Goal: Information Seeking & Learning: Learn about a topic

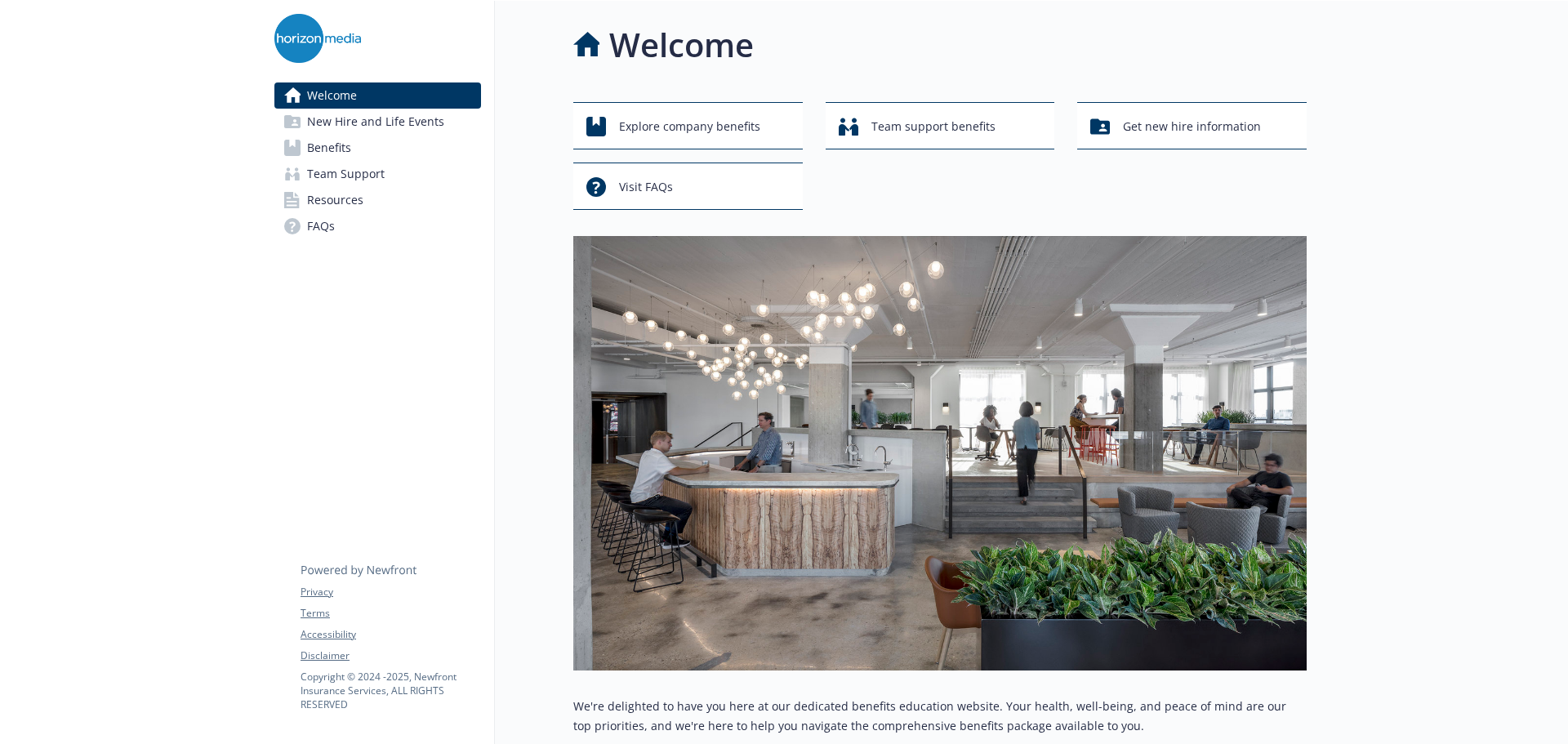
click at [446, 116] on link "New Hire and Life Events" at bounding box center [378, 121] width 206 height 26
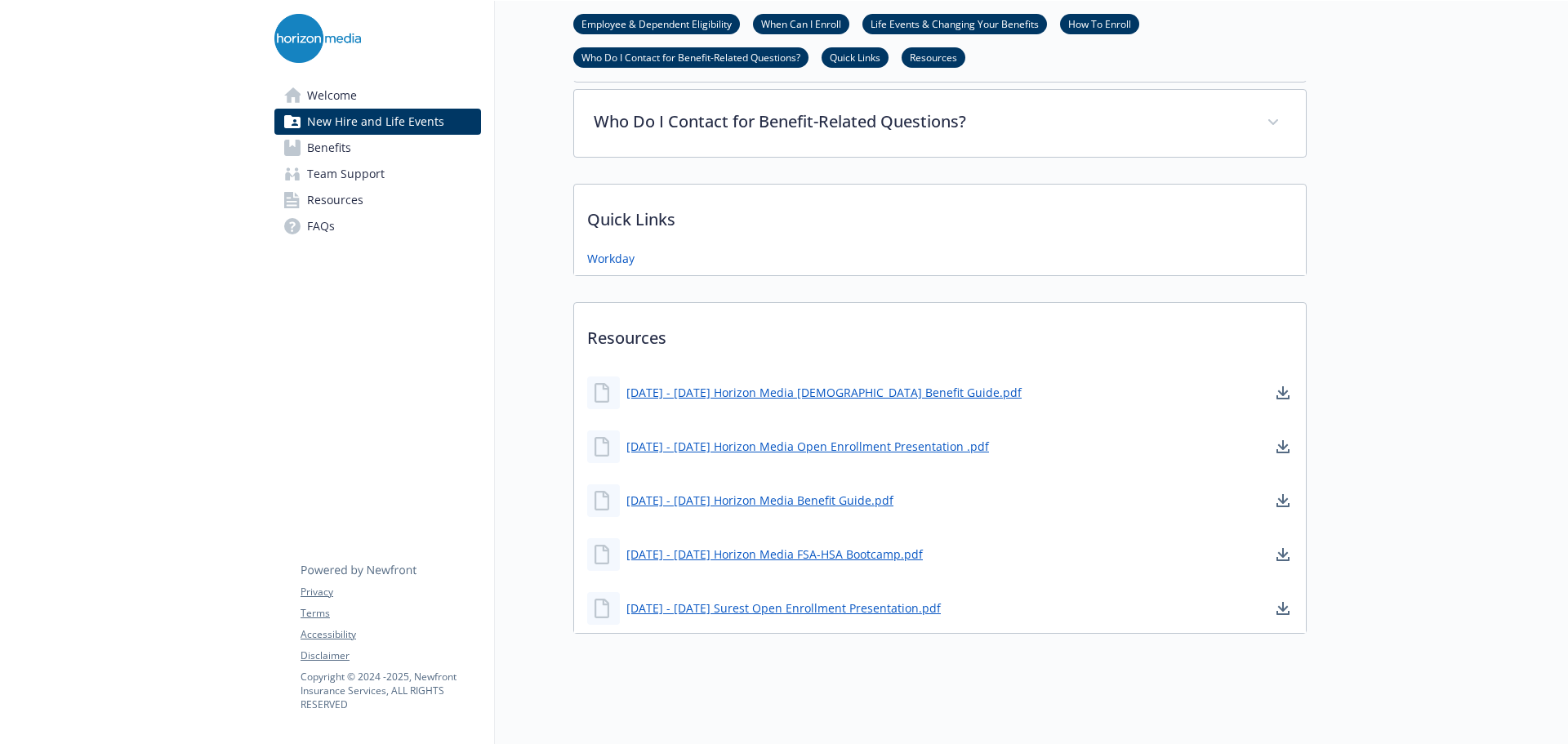
scroll to position [857, 0]
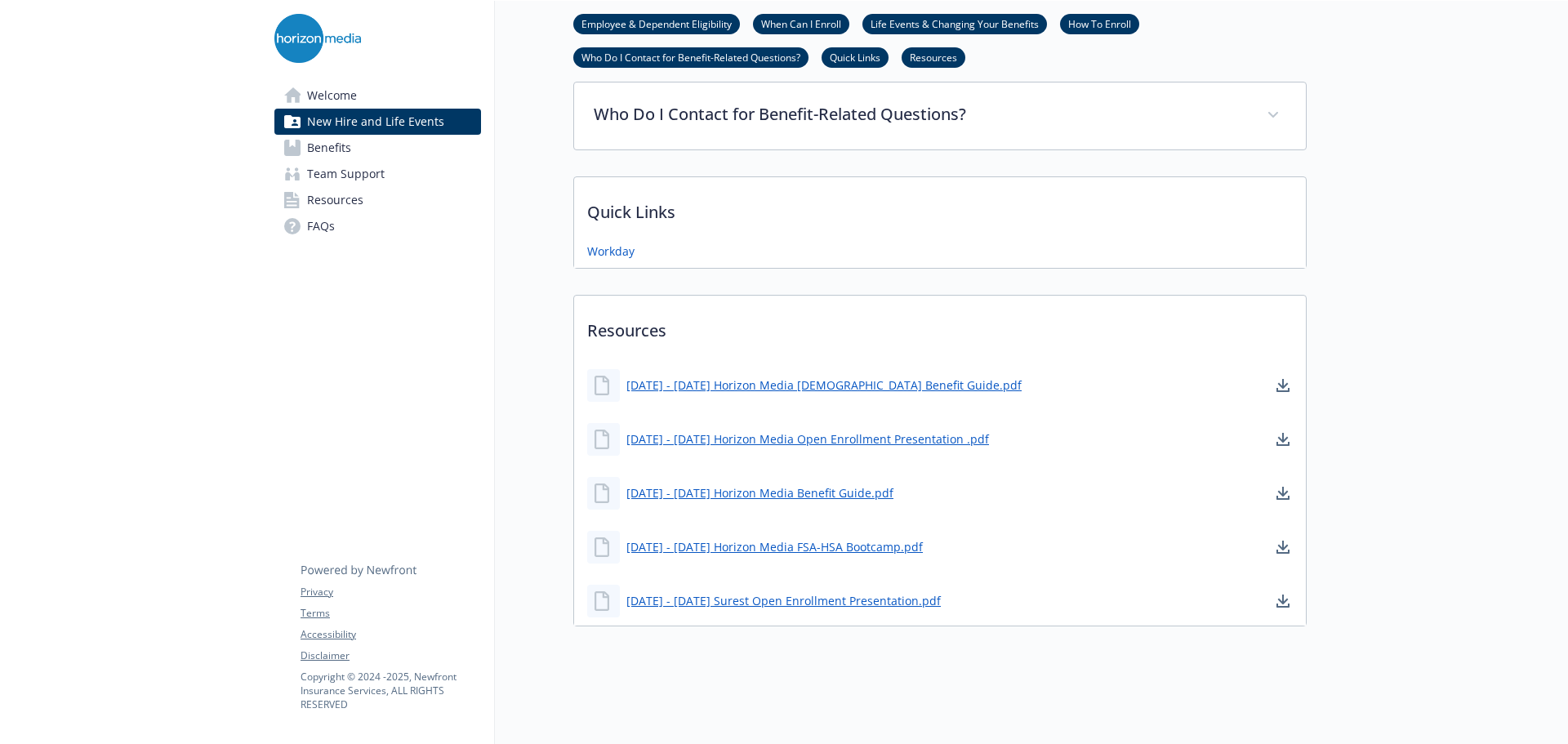
click at [308, 144] on span "Benefits" at bounding box center [329, 148] width 44 height 26
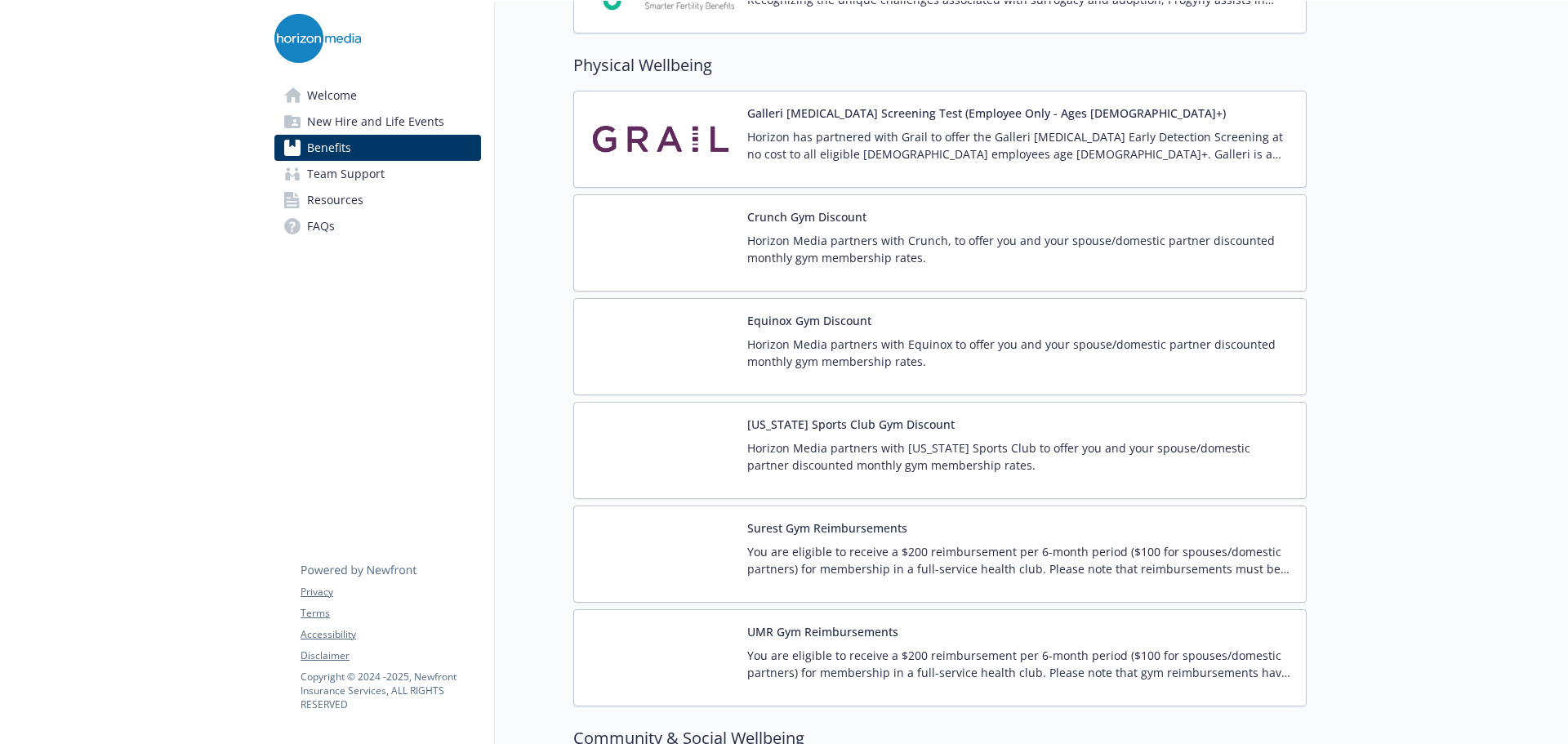
scroll to position [3634, 0]
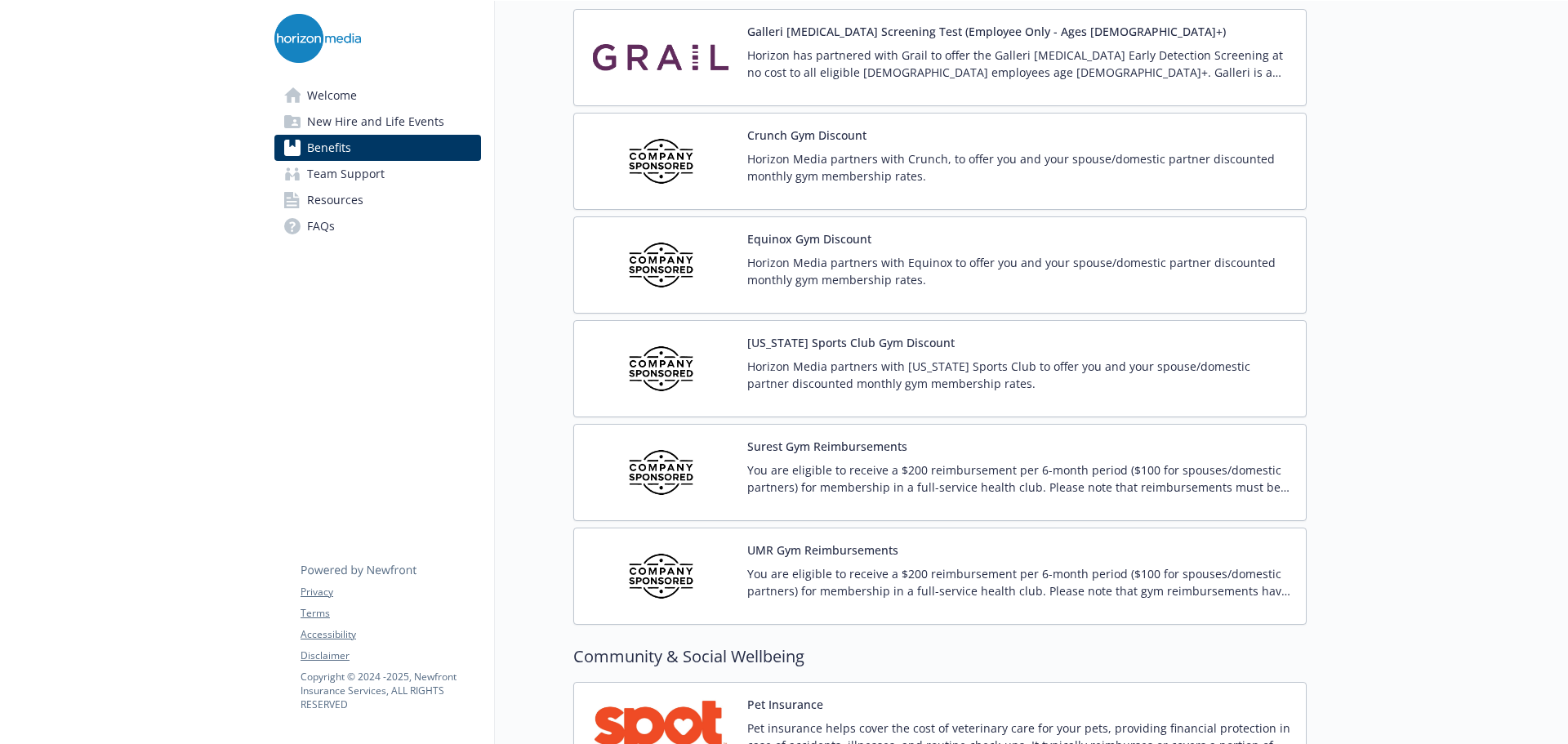
click at [820, 251] on div "Equinox Gym Discount Horizon Media partners with Equinox to offer you and your …" at bounding box center [1019, 264] width 545 height 69
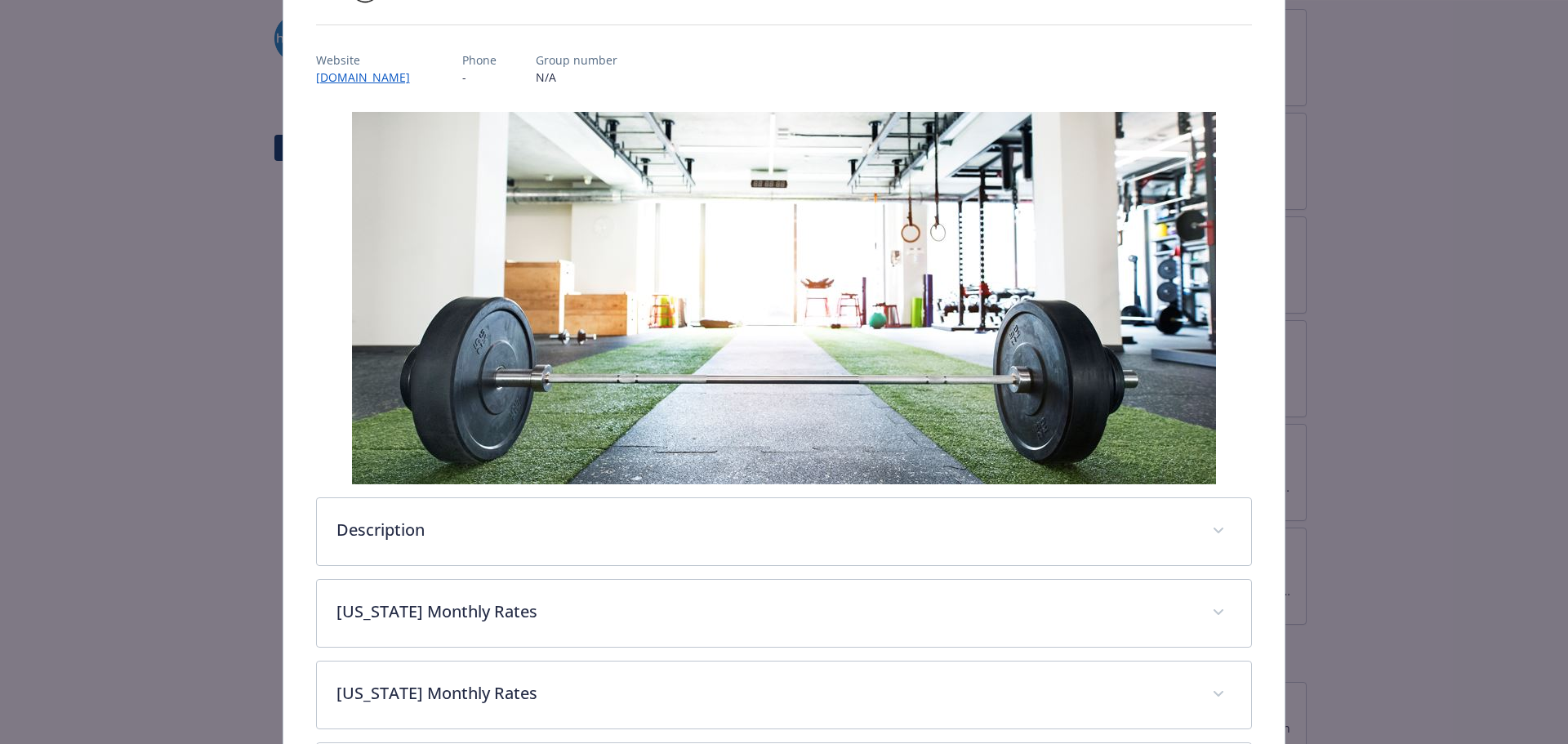
scroll to position [323, 0]
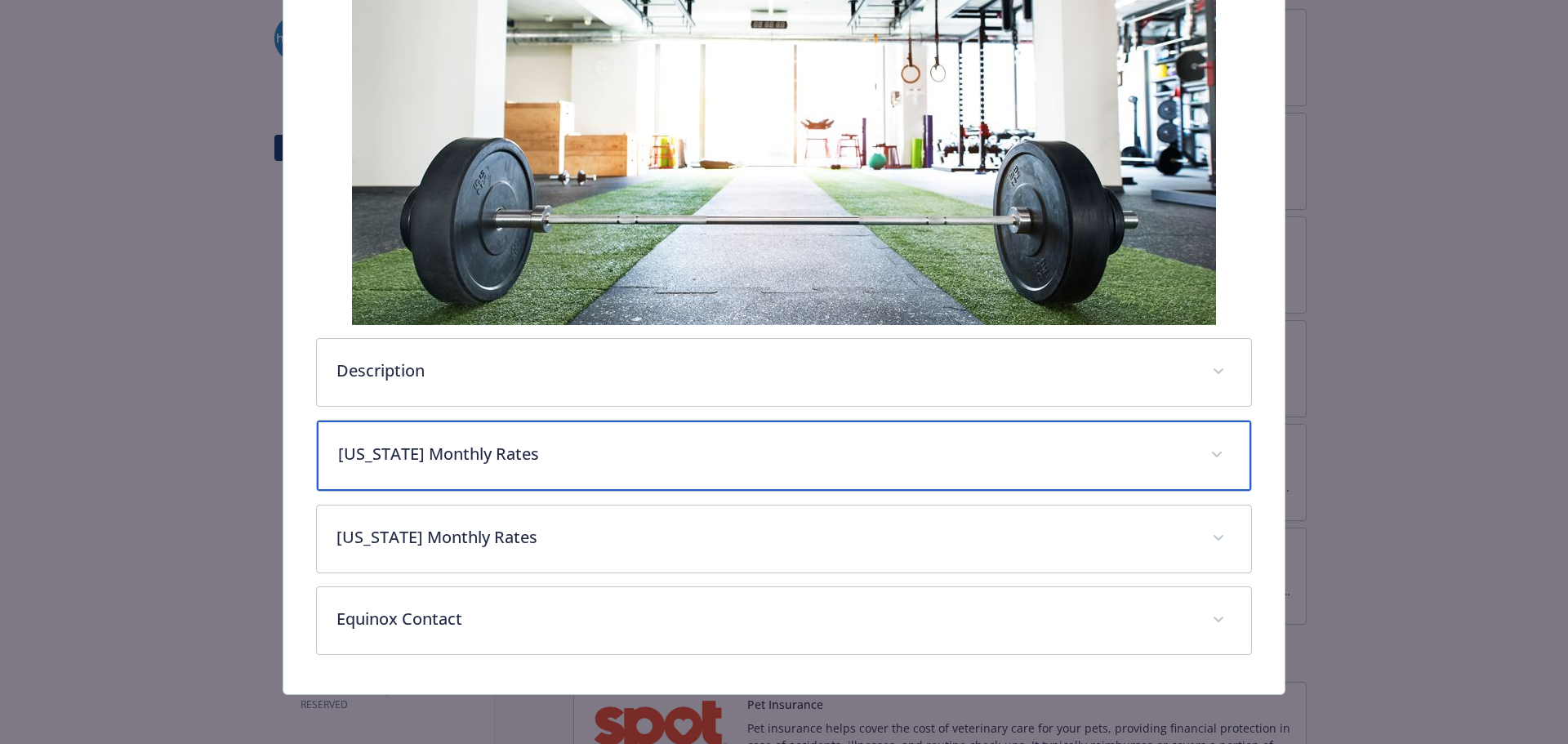
click at [632, 456] on p "[US_STATE] Monthly Rates" at bounding box center [764, 454] width 853 height 25
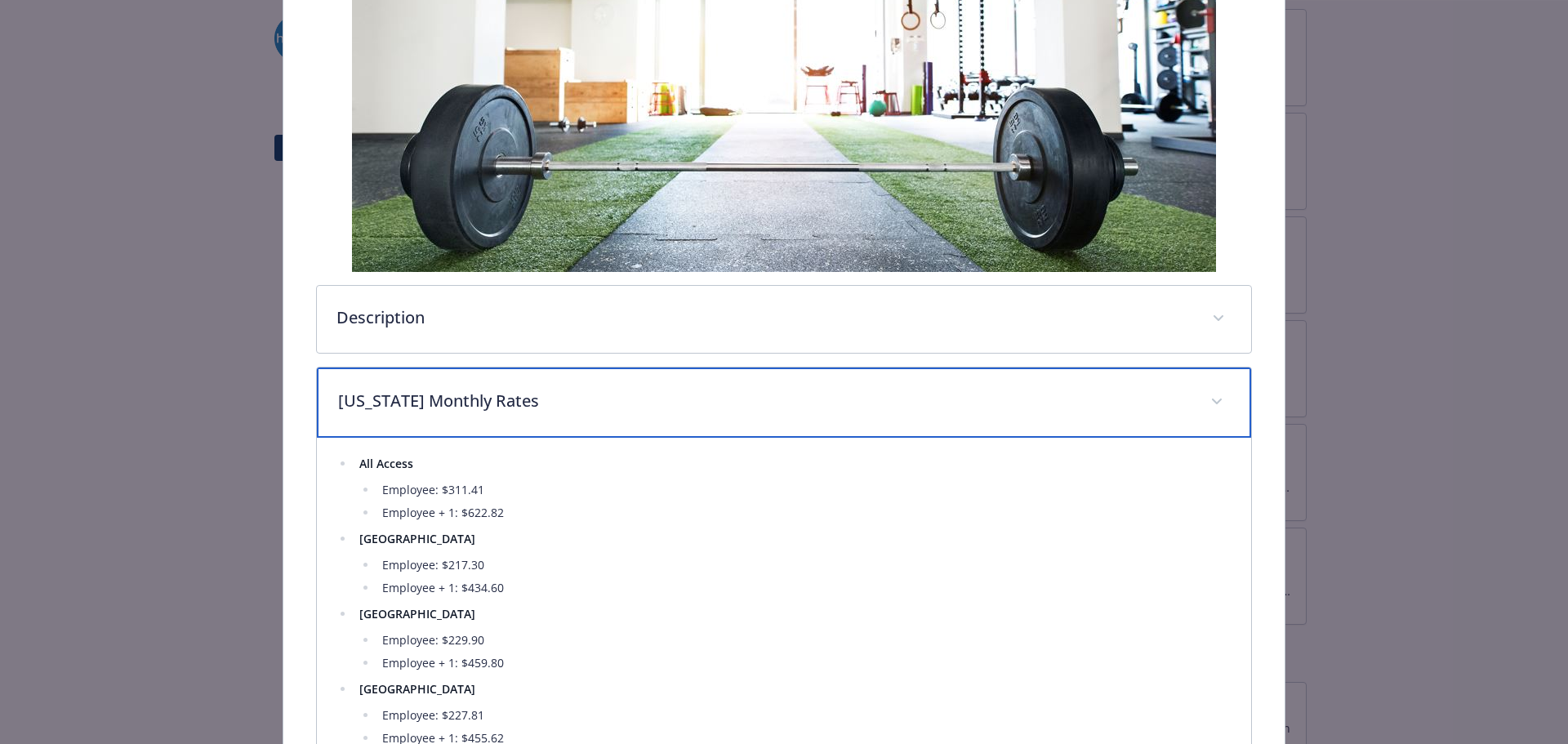
scroll to position [404, 0]
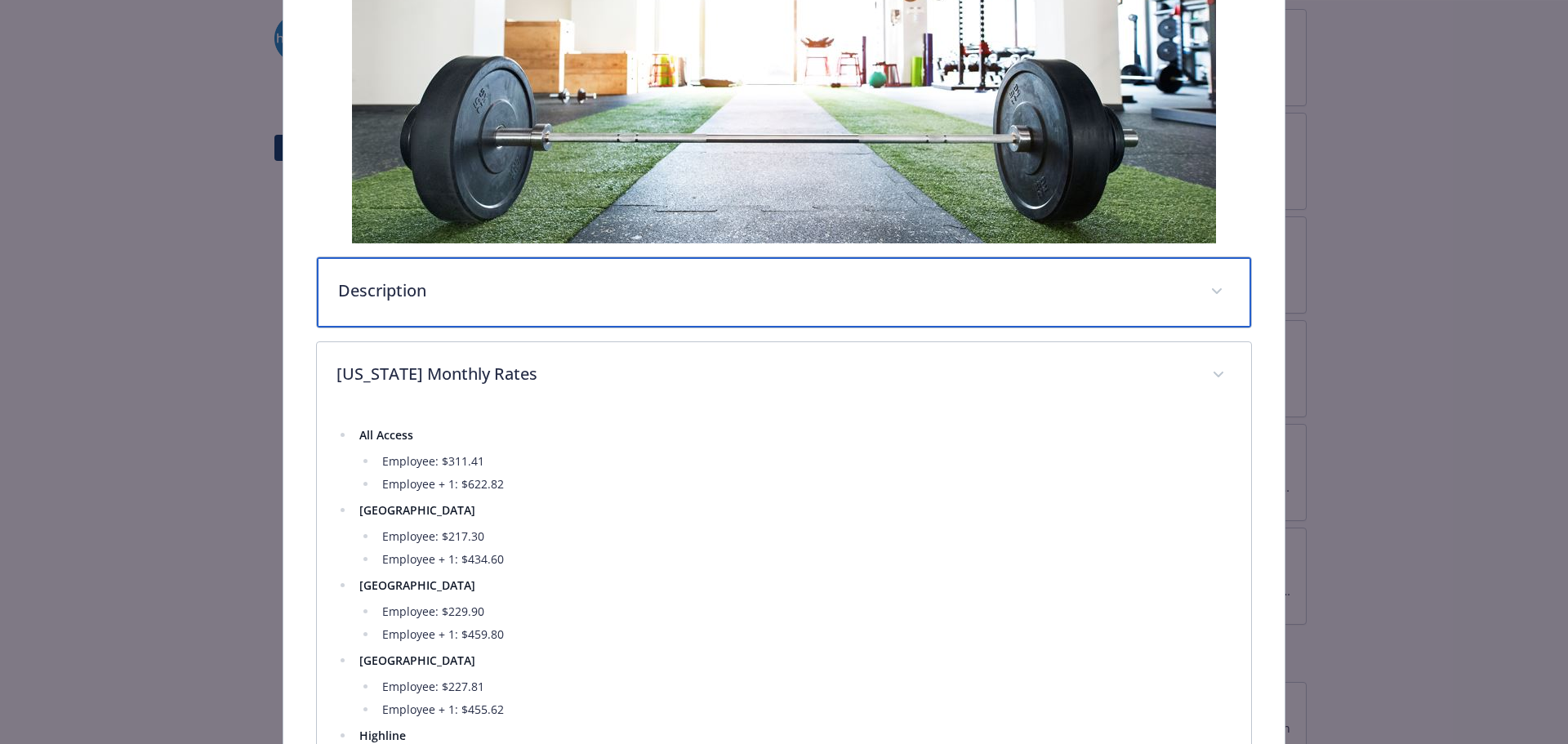
click at [555, 321] on div "Description" at bounding box center [784, 293] width 935 height 70
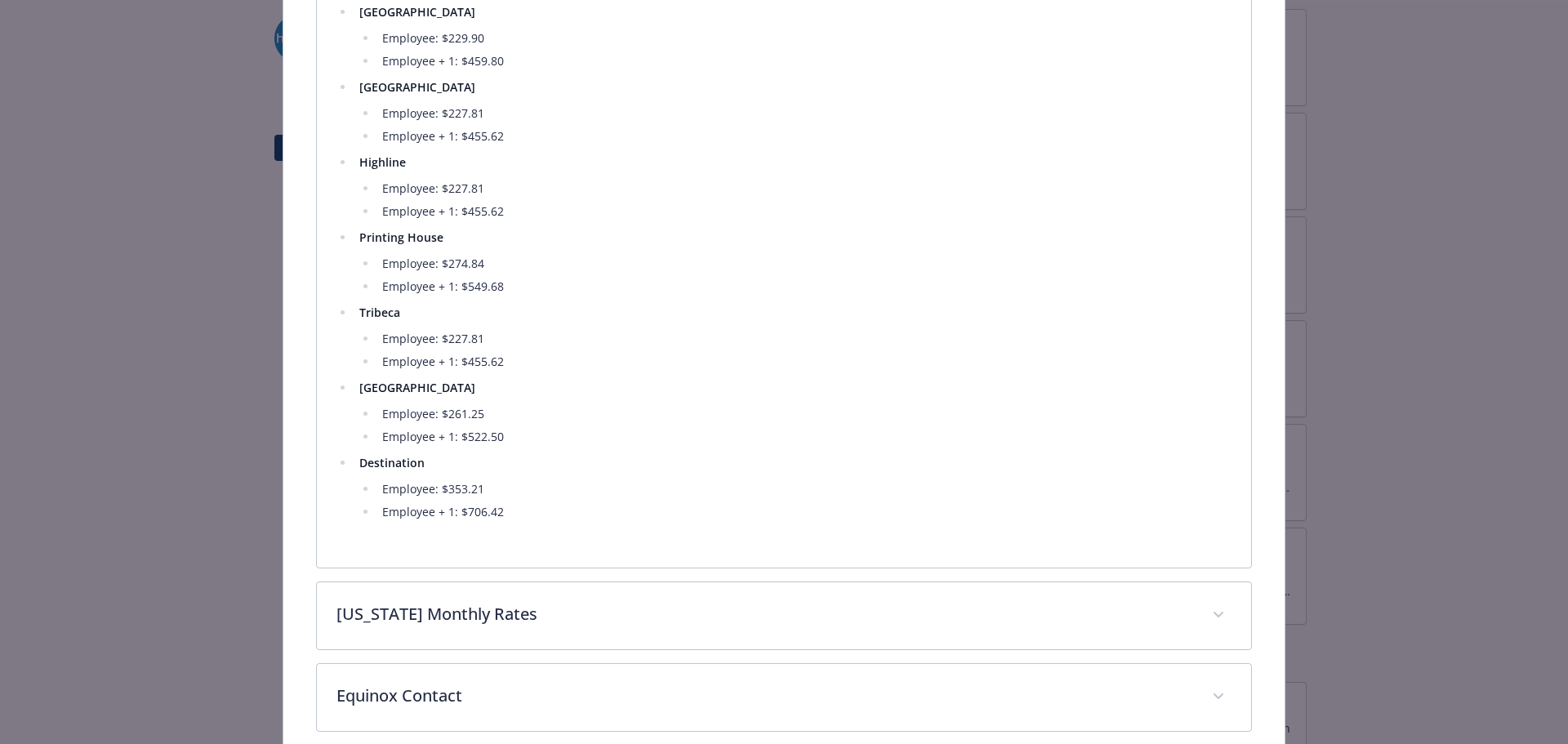
scroll to position [1058, 0]
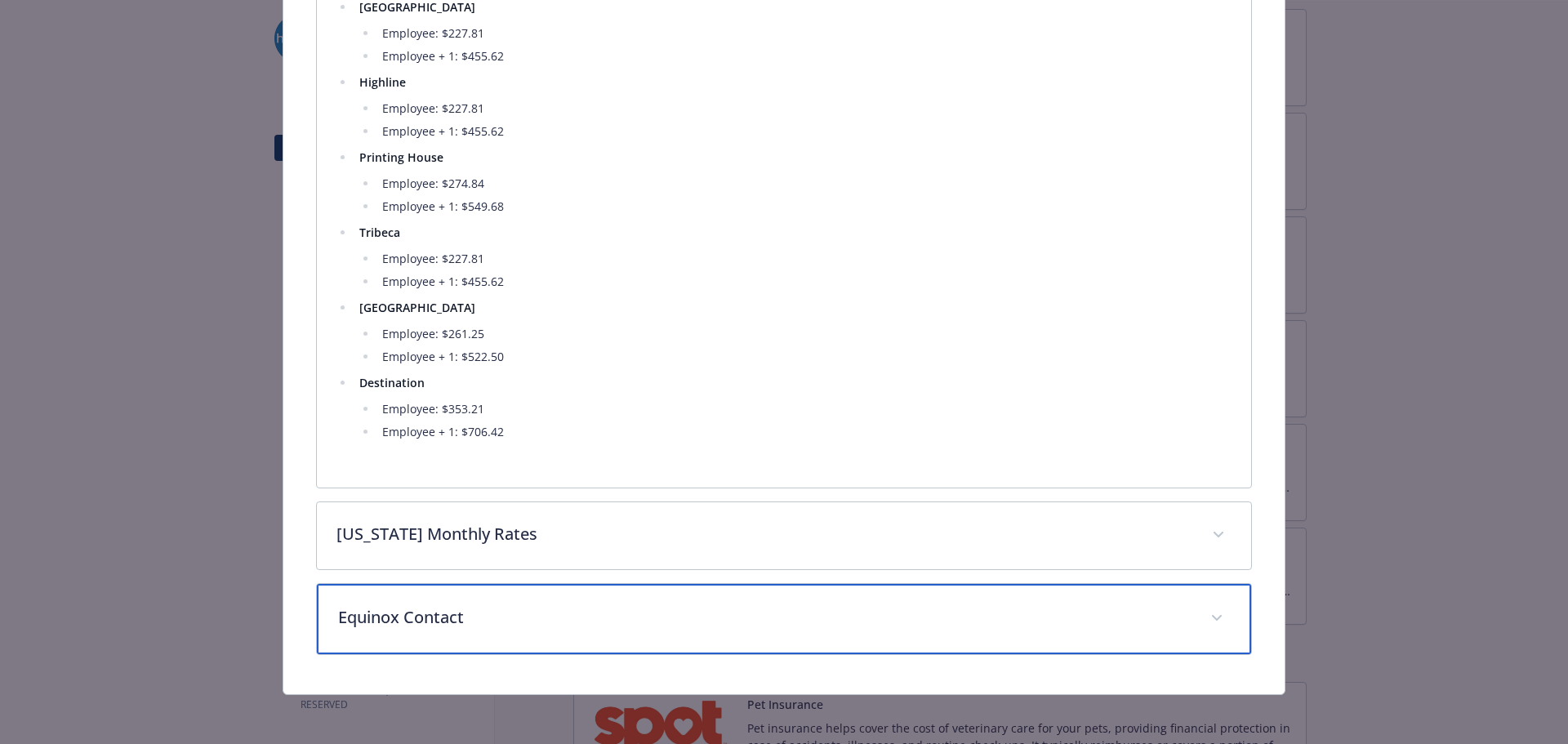
click at [472, 619] on p "Equinox Contact" at bounding box center [764, 617] width 853 height 25
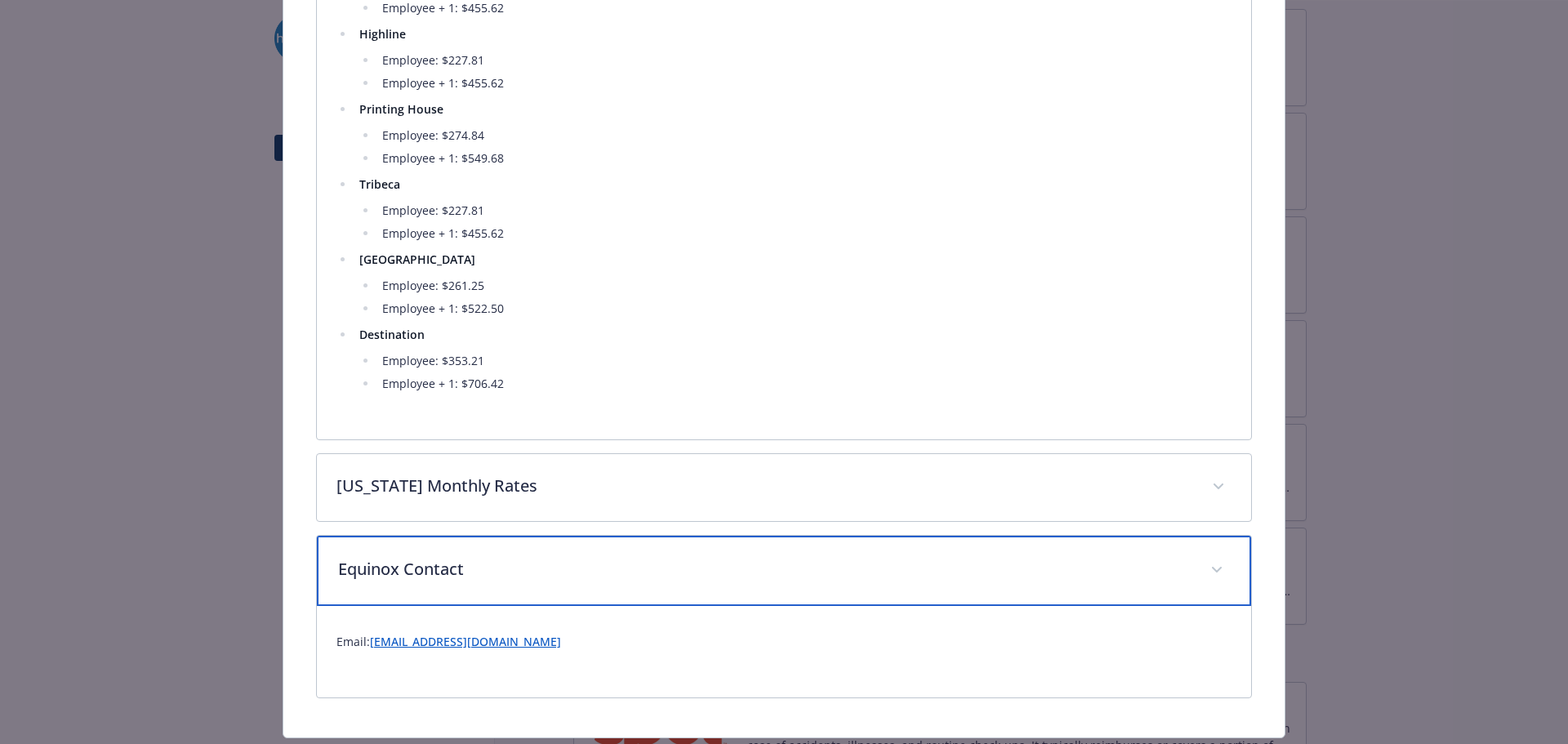
scroll to position [1228, 0]
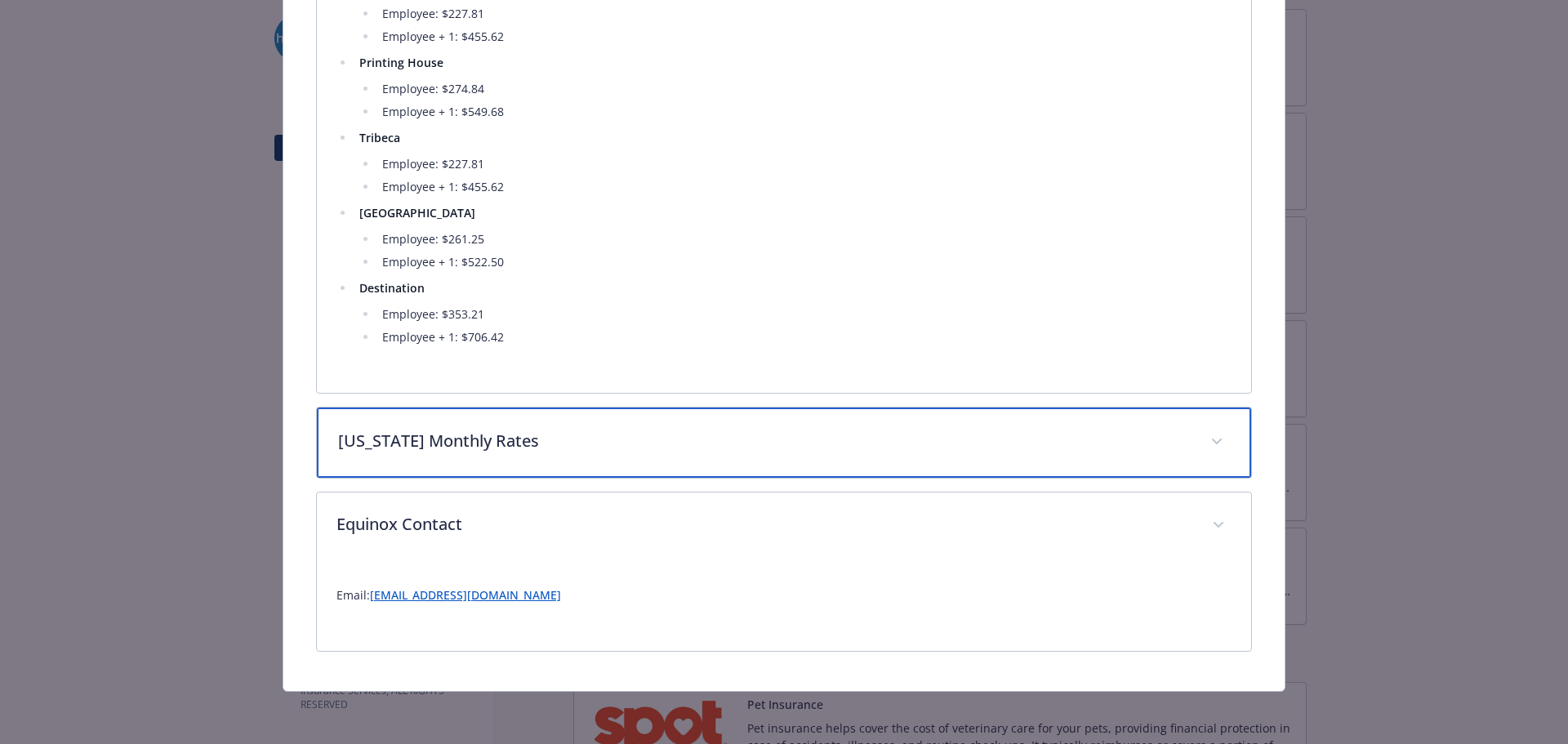
click at [386, 461] on div "[US_STATE] Monthly Rates" at bounding box center [784, 443] width 935 height 70
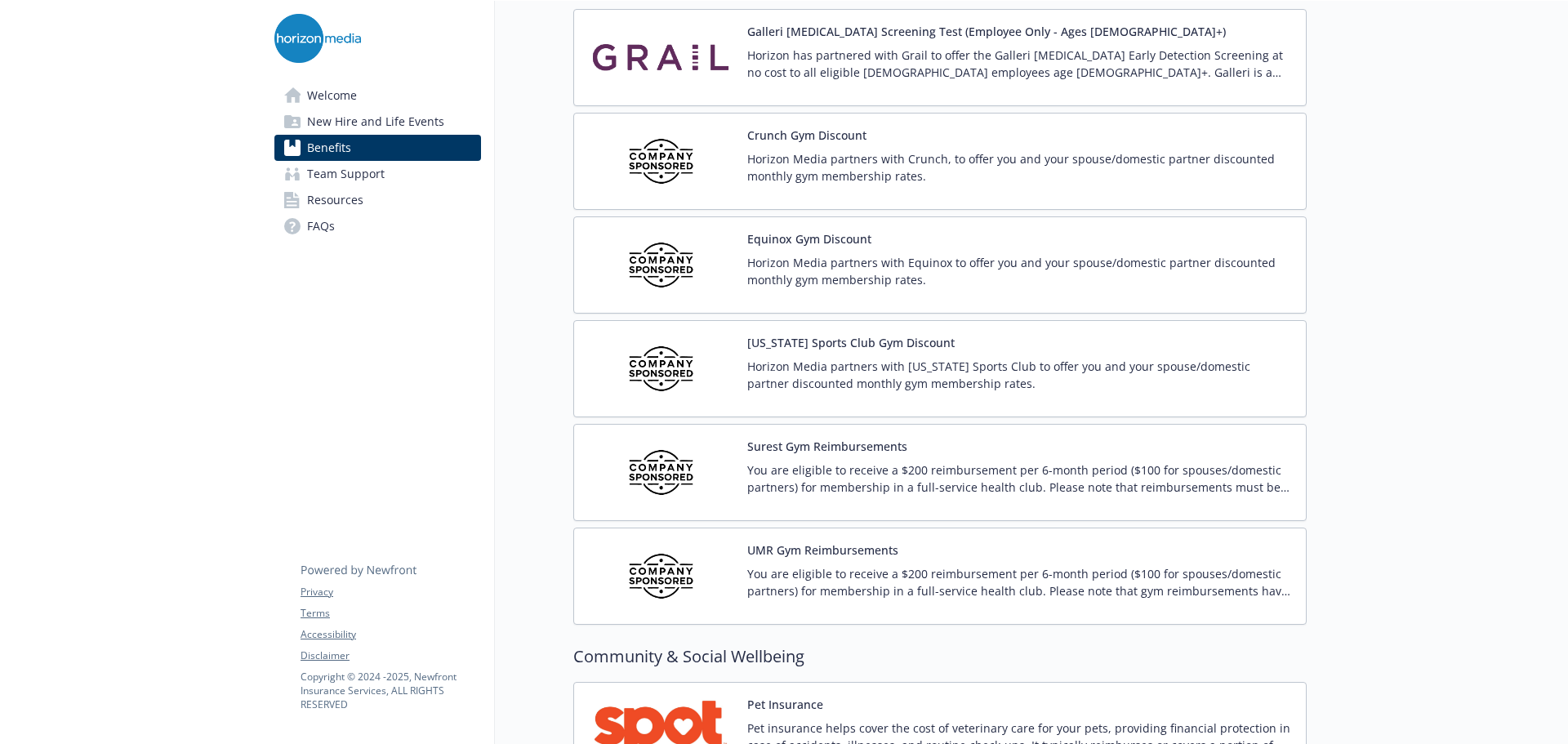
click at [802, 154] on p "Horizon Media partners with Crunch, to offer you and your spouse/domestic partn…" at bounding box center [1019, 167] width 545 height 34
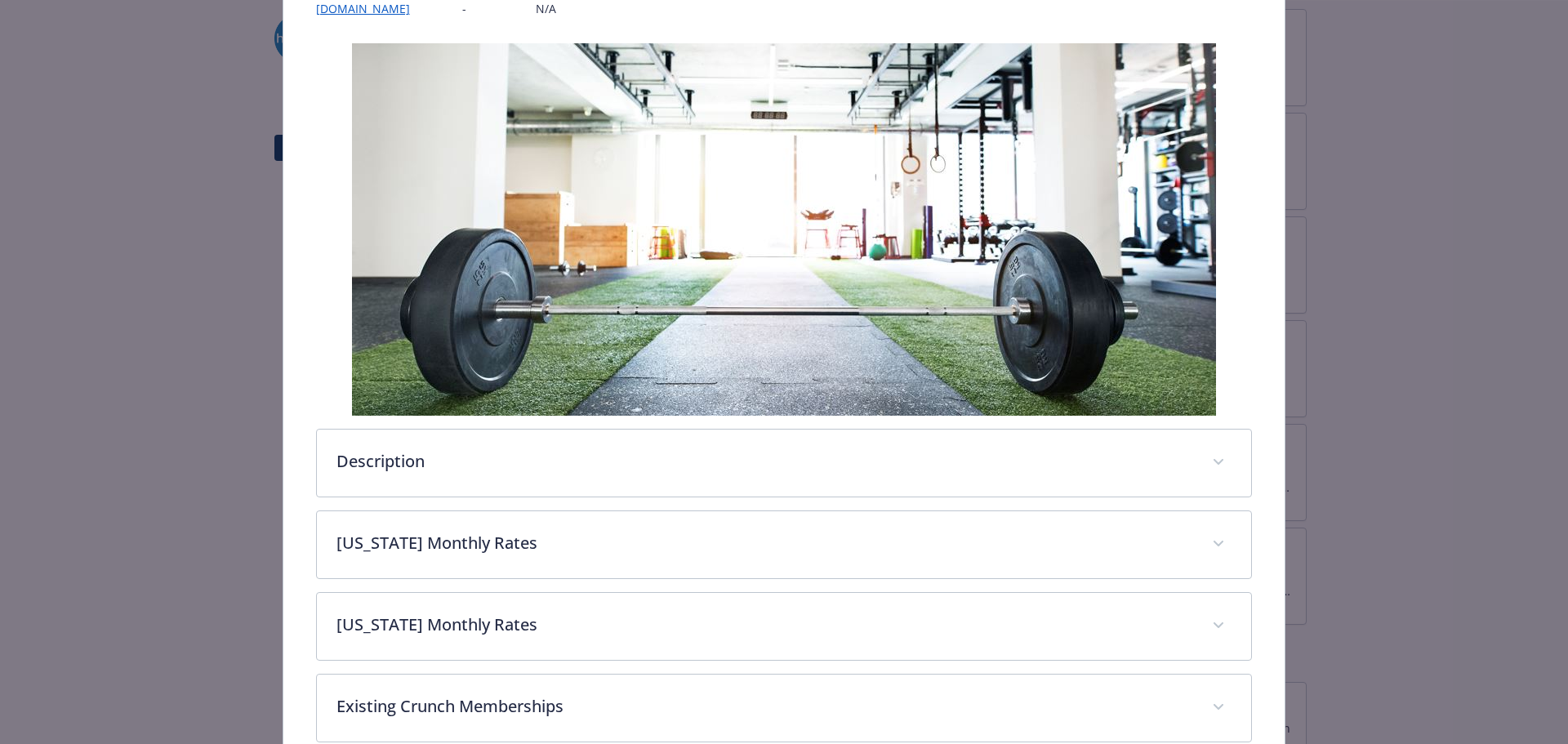
scroll to position [327, 0]
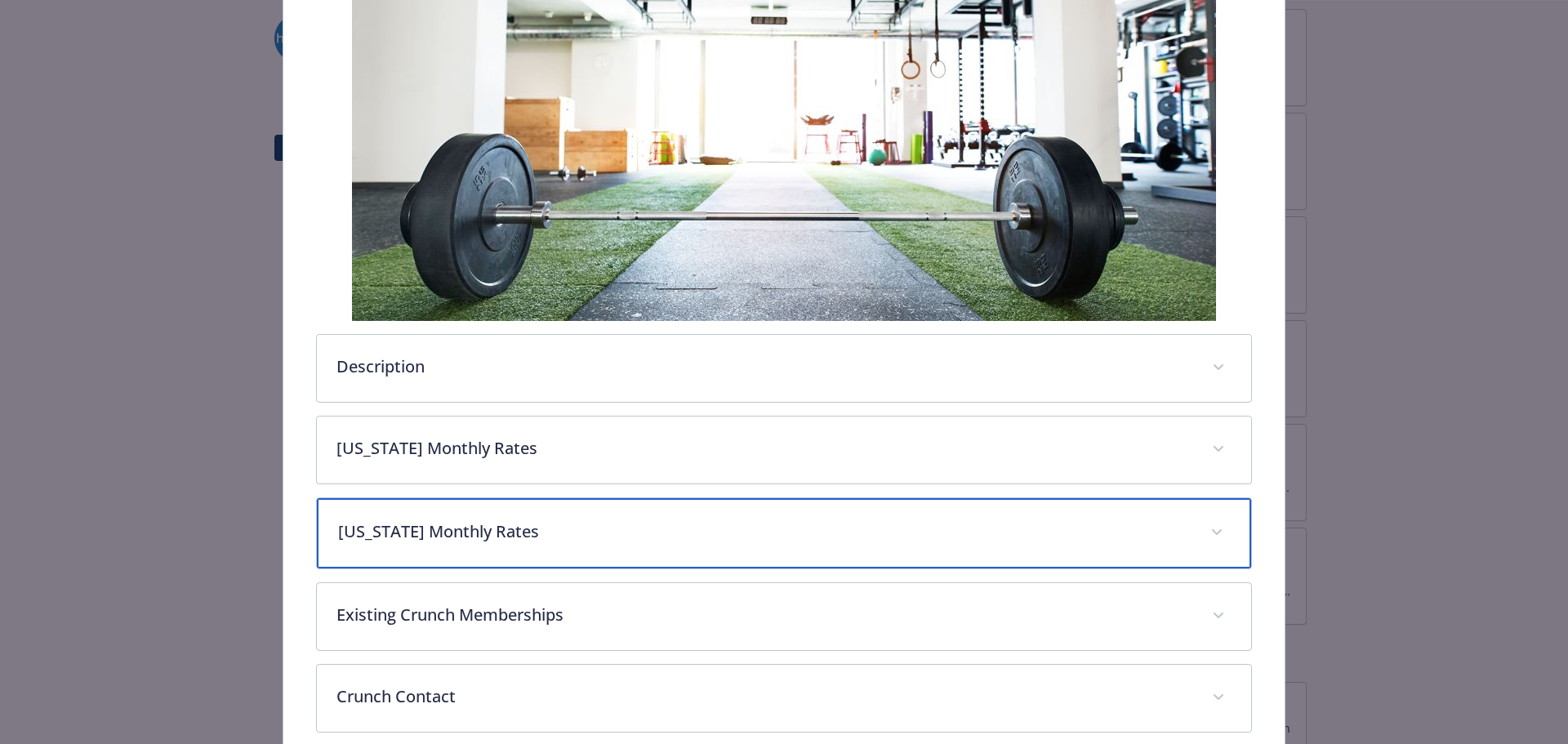
click at [582, 508] on div "[US_STATE] Monthly Rates" at bounding box center [784, 533] width 935 height 70
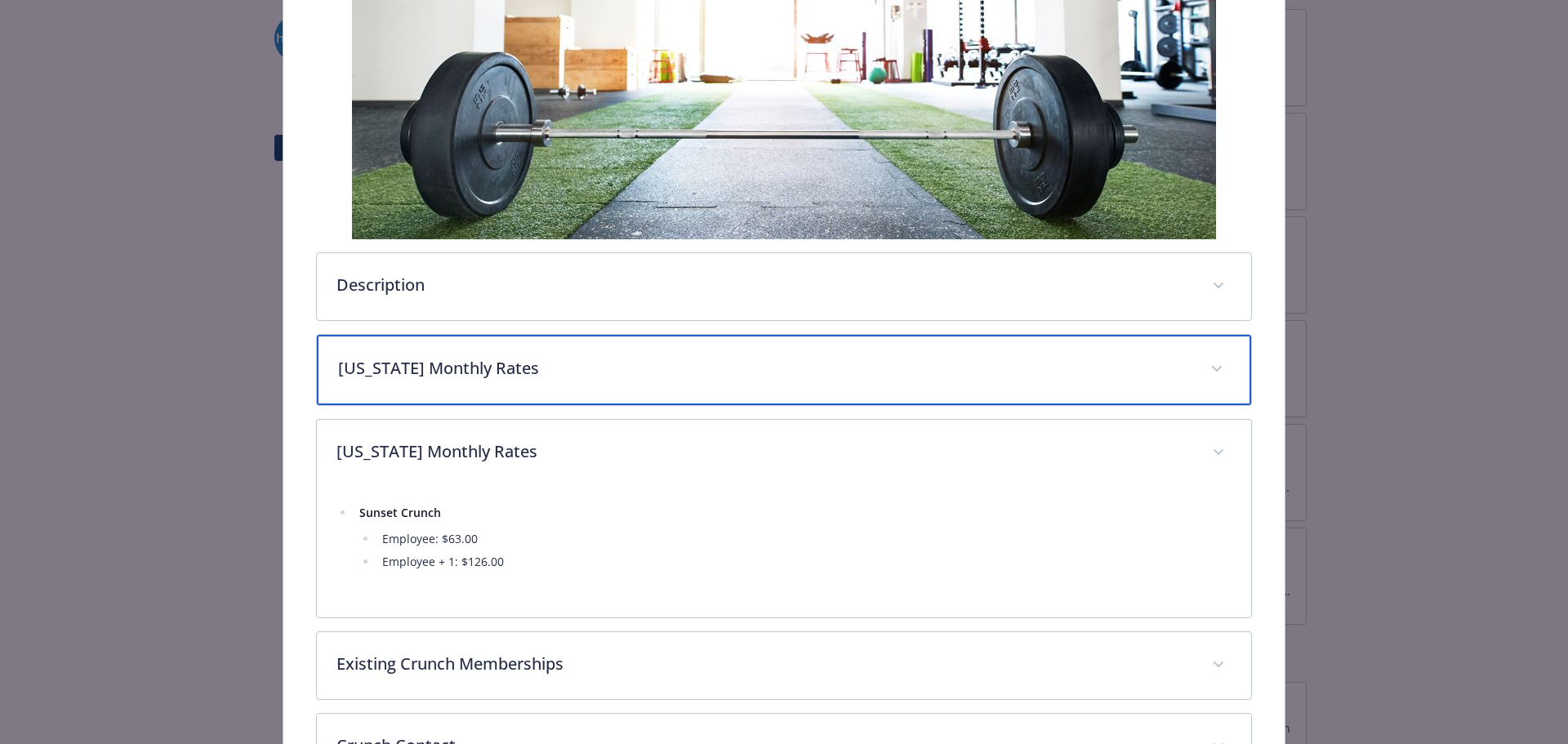
click at [488, 364] on p "[US_STATE] Monthly Rates" at bounding box center [764, 368] width 853 height 25
